Goal: Task Accomplishment & Management: Complete application form

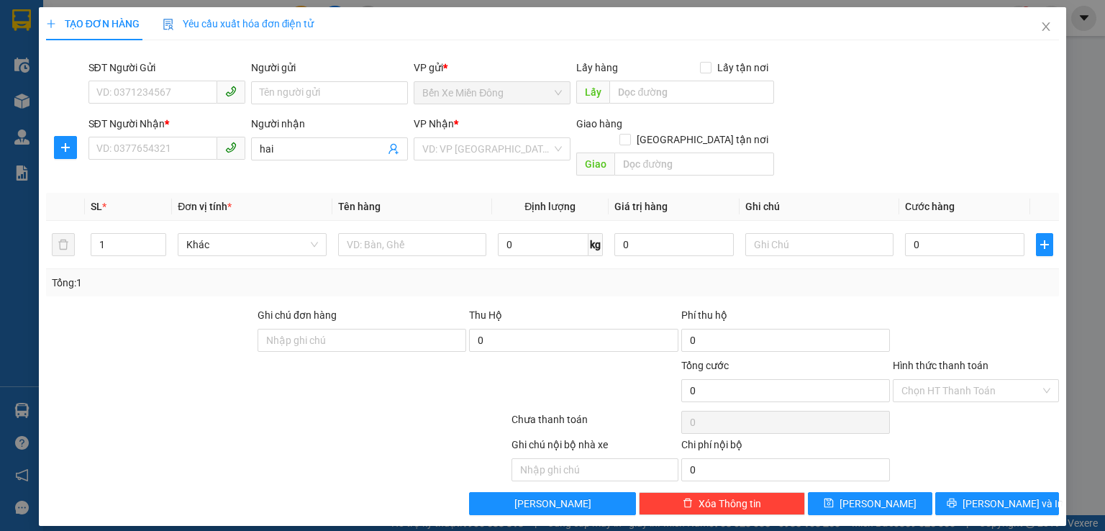
click at [1081, 156] on div "TẠO ĐƠN HÀNG Yêu cầu xuất hóa đơn điện tử Transit Pickup Surcharge Ids Transit …" at bounding box center [552, 265] width 1105 height 531
click at [1044, 27] on icon "close" at bounding box center [1046, 26] width 8 height 9
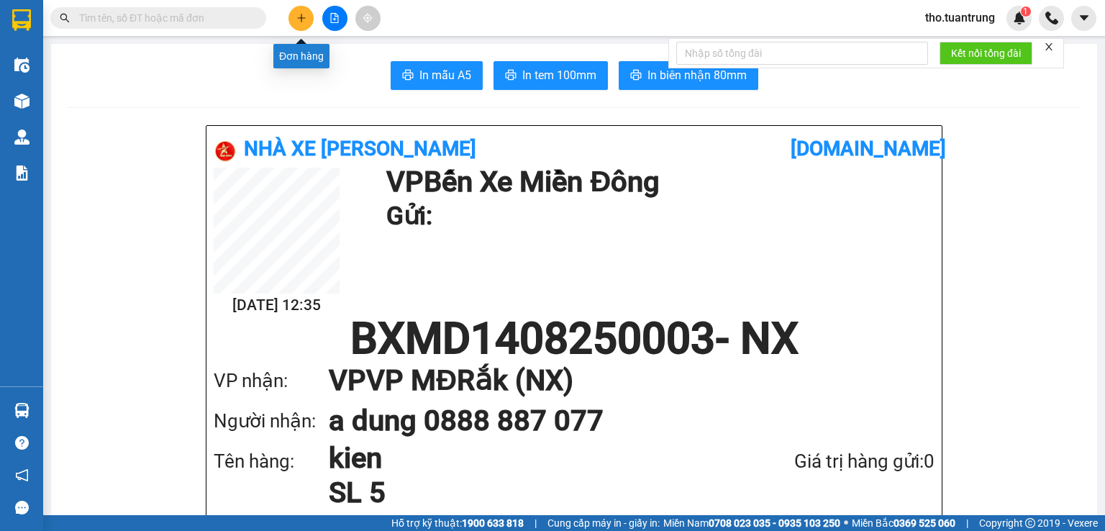
click at [297, 22] on icon "plus" at bounding box center [301, 18] width 10 height 10
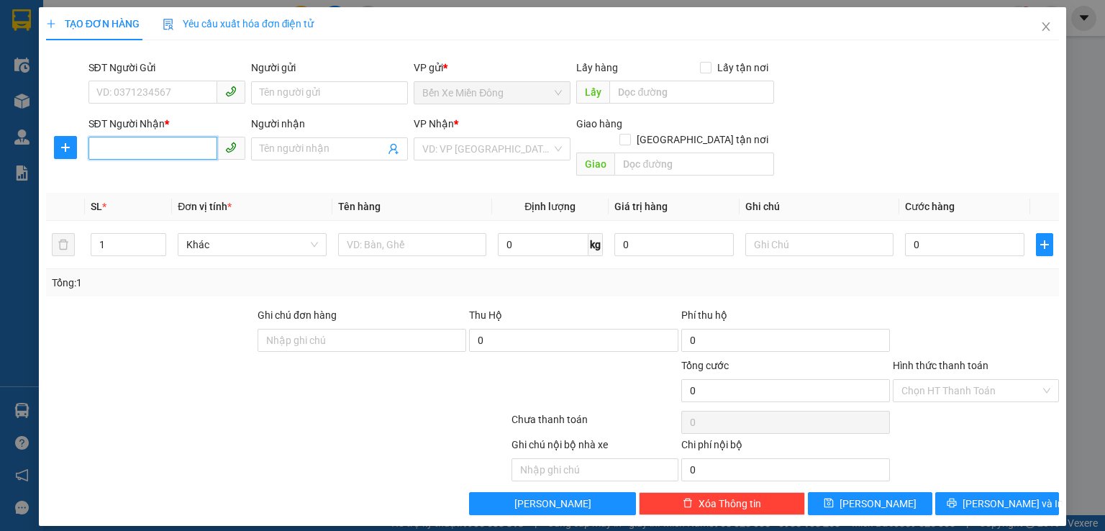
click at [138, 152] on input "SĐT Người Nhận *" at bounding box center [152, 148] width 129 height 23
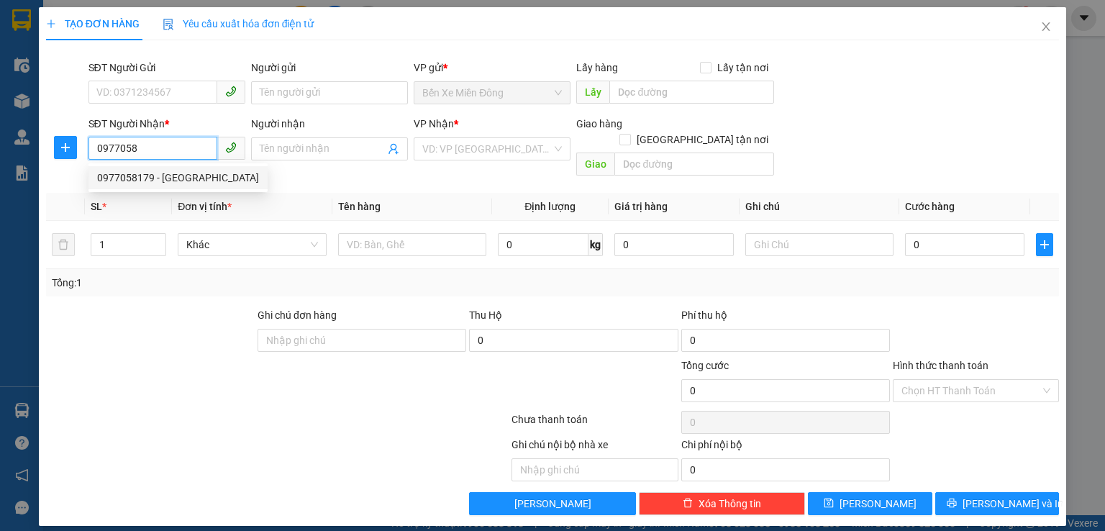
click at [219, 175] on div "0977058179 - [GEOGRAPHIC_DATA]" at bounding box center [178, 178] width 162 height 16
type input "0977058179"
type input "[PERSON_NAME]"
type input "nta"
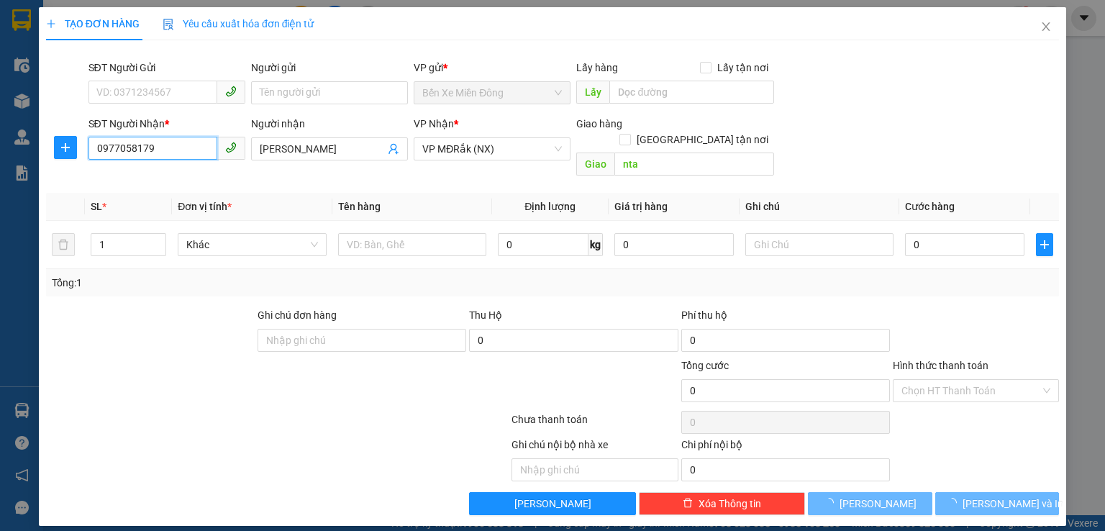
type input "30.000"
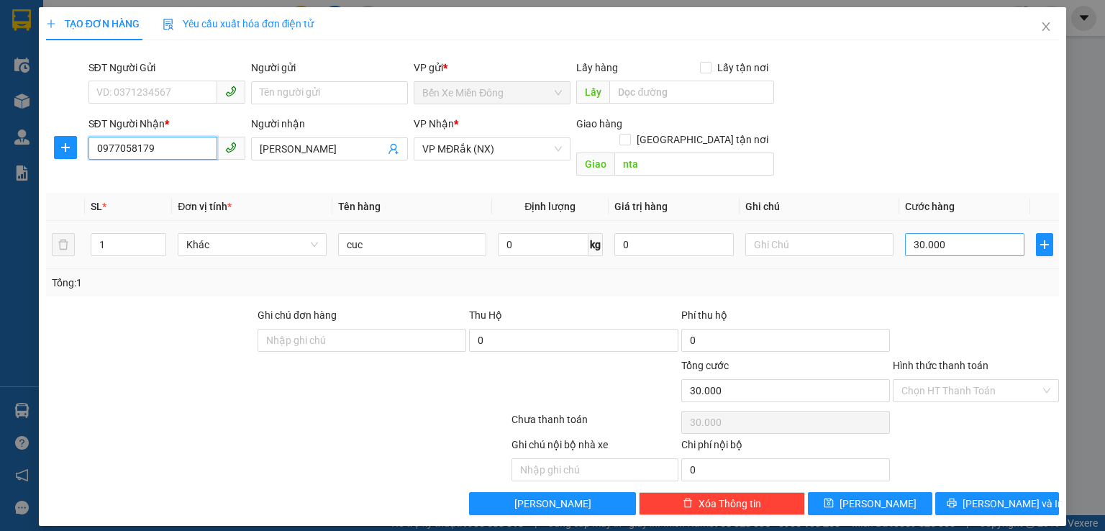
type input "0977058179"
click at [954, 233] on input "30.000" at bounding box center [964, 244] width 119 height 23
type input "5"
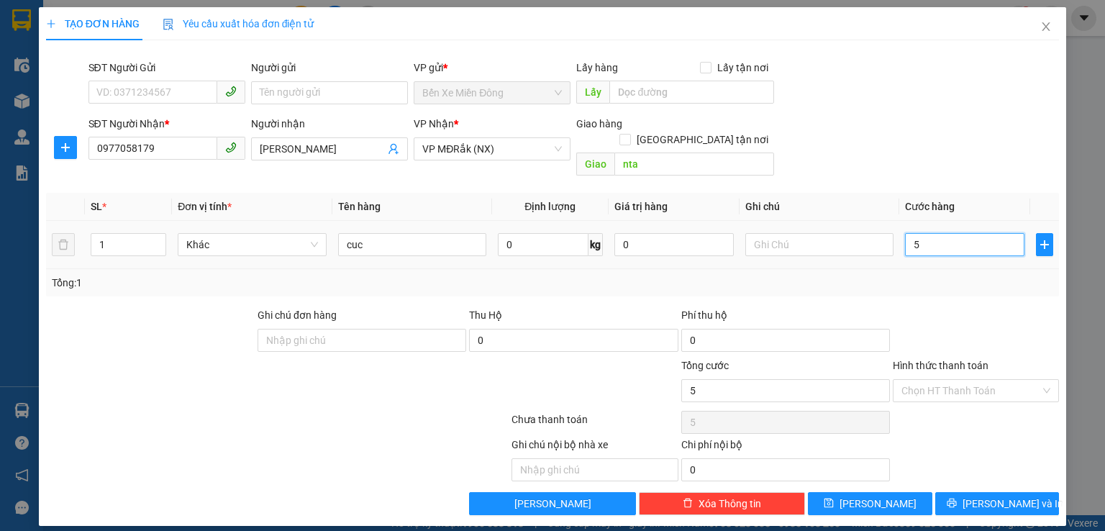
type input "50"
type input "500"
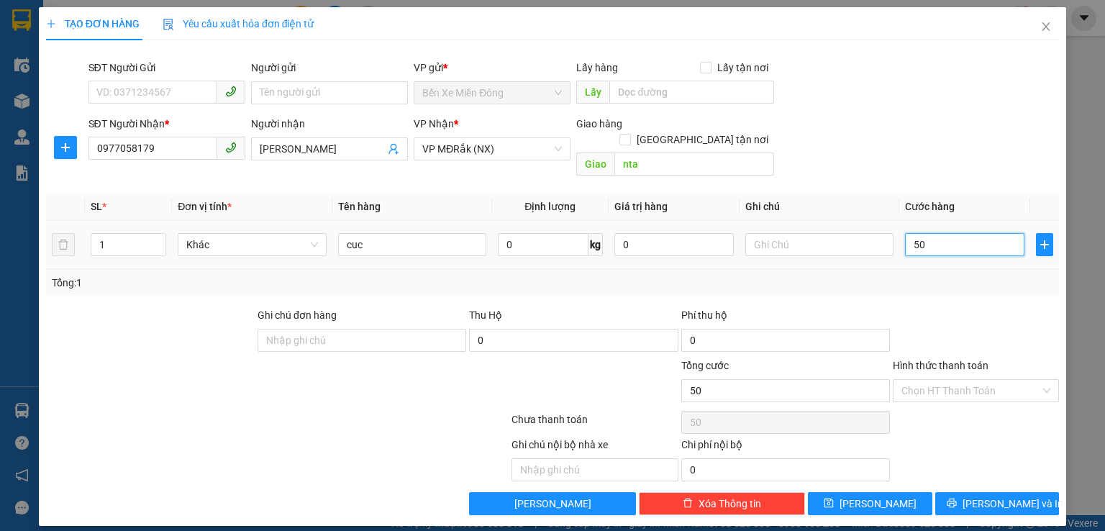
type input "500"
type input "5.000"
type input "50.000"
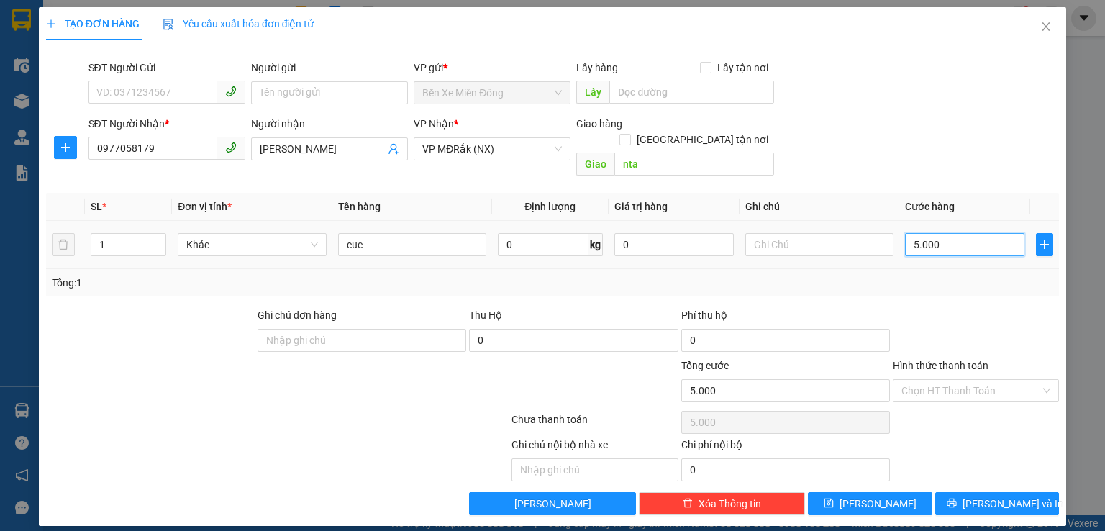
type input "50.000"
click at [1031, 494] on button "[PERSON_NAME] và In" at bounding box center [997, 503] width 124 height 23
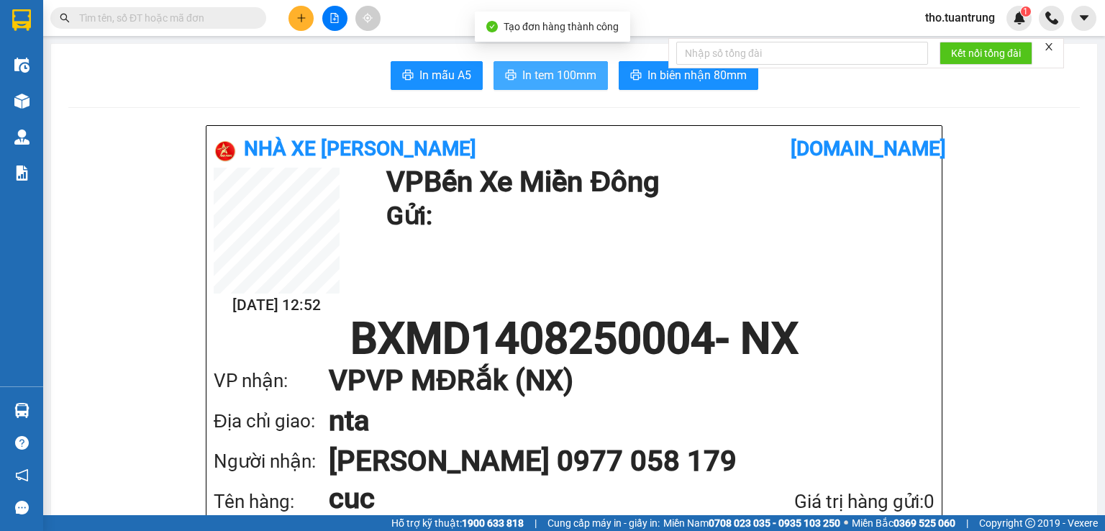
click at [590, 78] on button "In tem 100mm" at bounding box center [550, 75] width 114 height 29
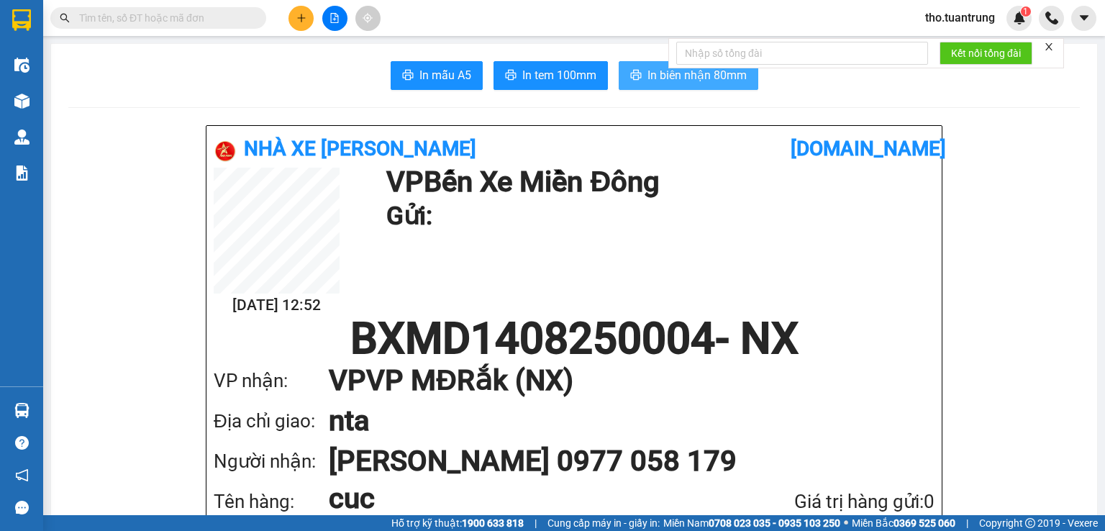
click at [687, 76] on span "In biên nhận 80mm" at bounding box center [696, 75] width 99 height 18
